Goal: Information Seeking & Learning: Check status

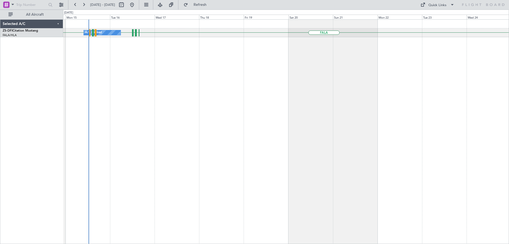
click at [197, 84] on div "FALA FAOR FBSK FALA FALA A/C Booked A/C Booked" at bounding box center [286, 131] width 446 height 224
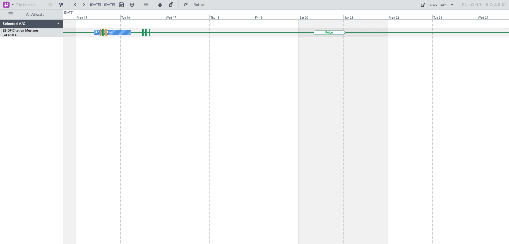
click at [133, 92] on div "FALA FALA FAOR FBSK FALA A/C Booked A/C Booked" at bounding box center [286, 131] width 446 height 224
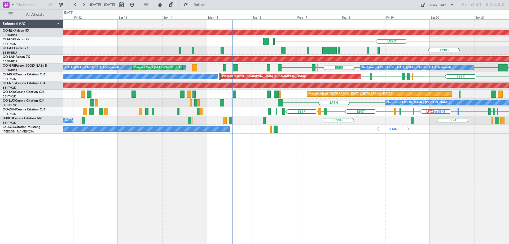
click at [375, 124] on div "EBKT // EBBR ENAL EGKB EBKT LSGG No Crew Brussels (Brussels National) LIRQ or E…" at bounding box center [286, 120] width 446 height 9
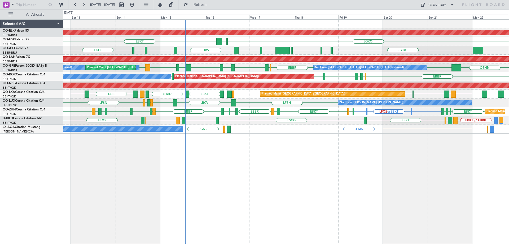
click at [323, 108] on div "EBKT LFOZ or EBKT EBKT EBKT LFPG LFMN EDDF EBKT LFMD EBBR ESMS ESMT EBBR LFMT L…" at bounding box center [286, 111] width 446 height 9
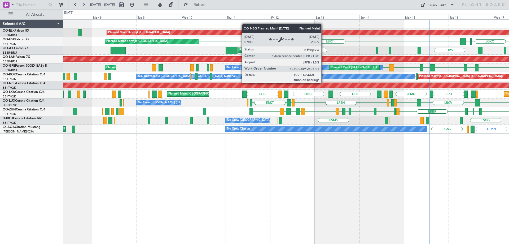
click at [377, 85] on div "Planned Maint Paris (Le Bourget)" at bounding box center [286, 85] width 1338 height 5
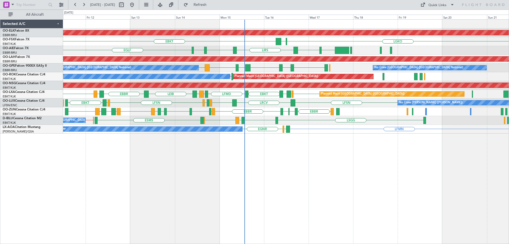
click at [260, 120] on div "Planned Maint Kortrijk-Wevelgem EBKT LGKO LGAV Planned Maint Kortrijk-Wevelgem …" at bounding box center [286, 77] width 446 height 114
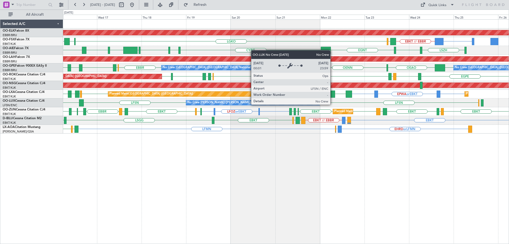
click at [265, 105] on div "No Crew Nancy (Essey)" at bounding box center [253, 102] width 134 height 5
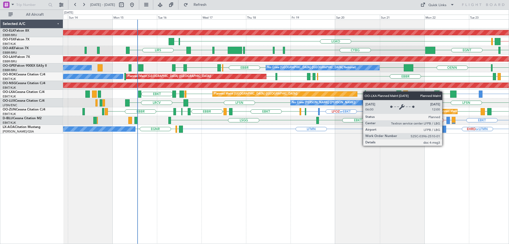
click at [230, 93] on div "Planned Maint Kortrijk-Wevelgem LGKO LGAV LGAV EBKT // EBBR BGGH or EBKT BGBW o…" at bounding box center [286, 77] width 446 height 114
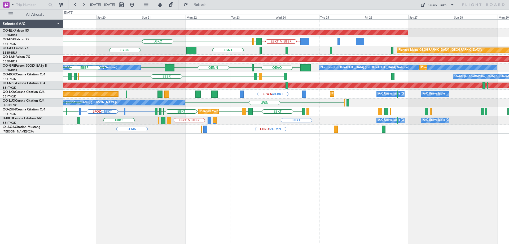
click at [161, 117] on div "Planned Maint Kortrijk-Wevelgem EBKT // EBBR LGAV LGKO EGLF EGNT CYBG Planned M…" at bounding box center [286, 77] width 446 height 114
